Goal: Information Seeking & Learning: Learn about a topic

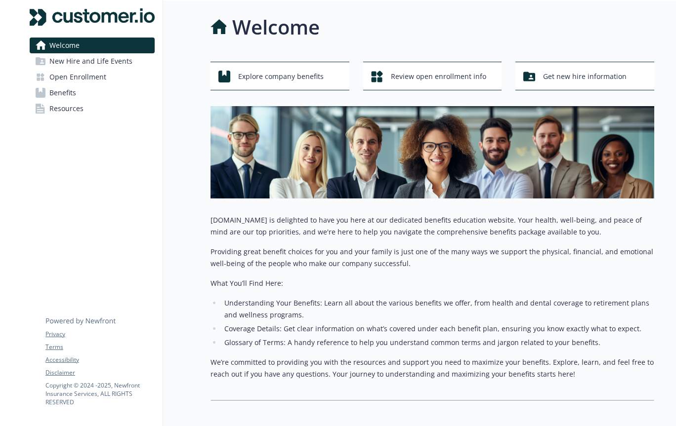
click at [99, 71] on span "Open Enrollment" at bounding box center [77, 77] width 57 height 16
